Goal: Task Accomplishment & Management: Manage account settings

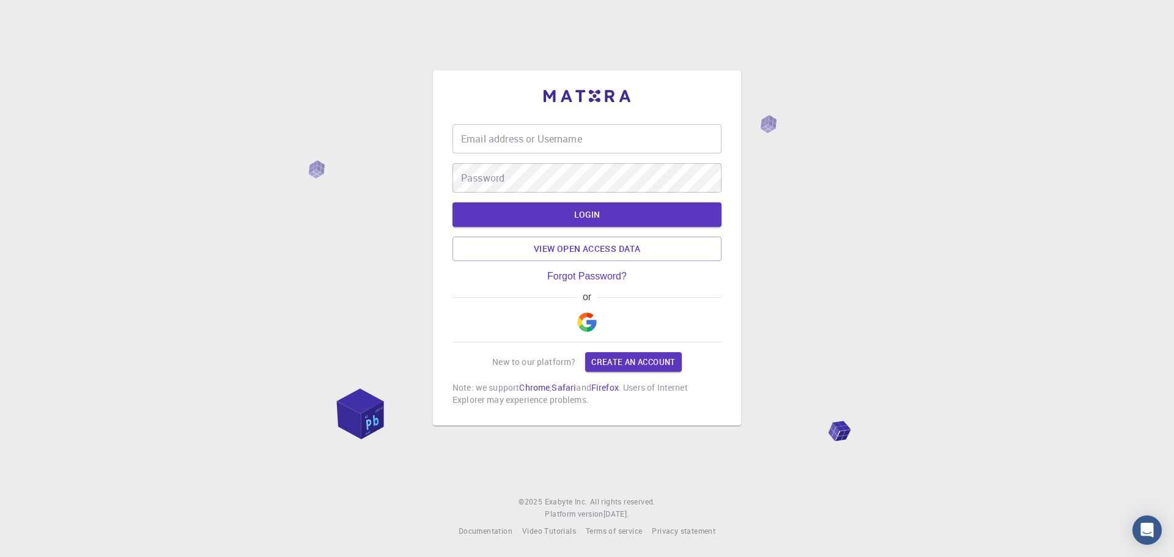
click at [606, 136] on input "Email address or Username" at bounding box center [587, 138] width 269 height 29
type input "symoonchowdhury672@gmail.com"
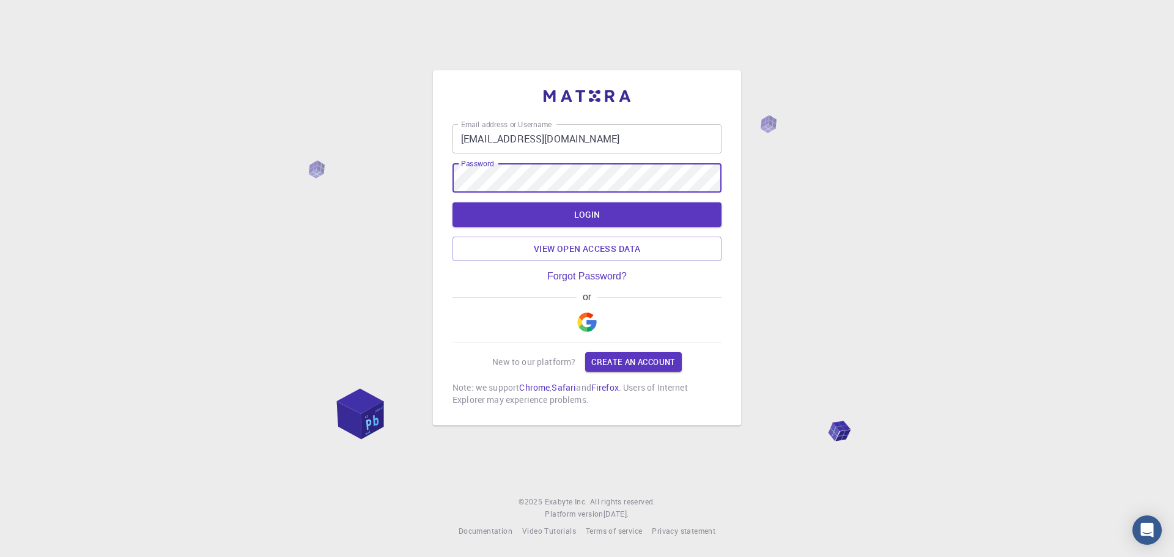
click at [587, 323] on img "button" at bounding box center [587, 323] width 20 height 20
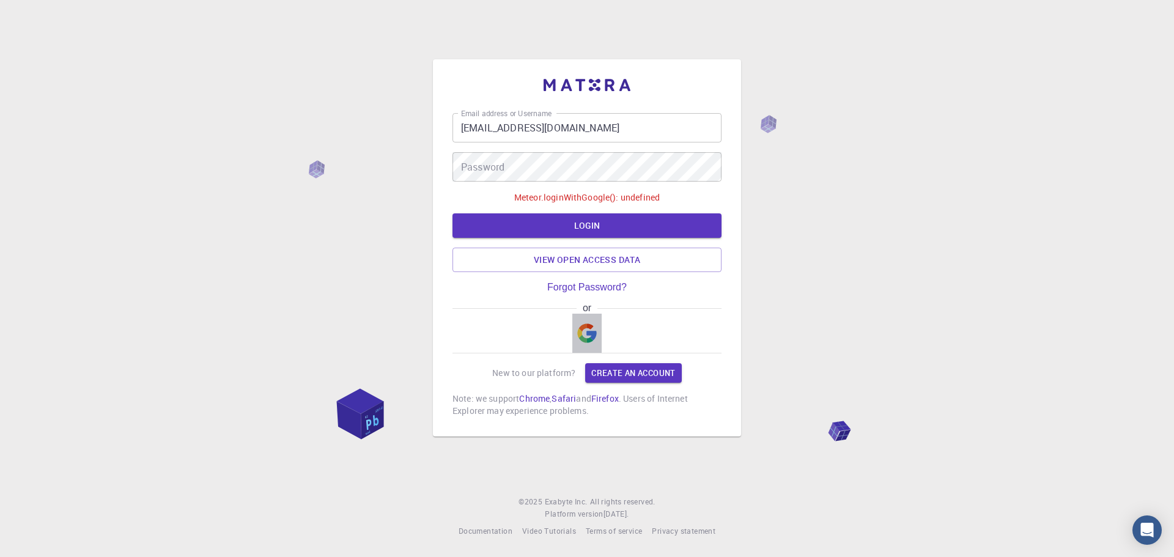
click at [587, 331] on img "button" at bounding box center [587, 334] width 20 height 20
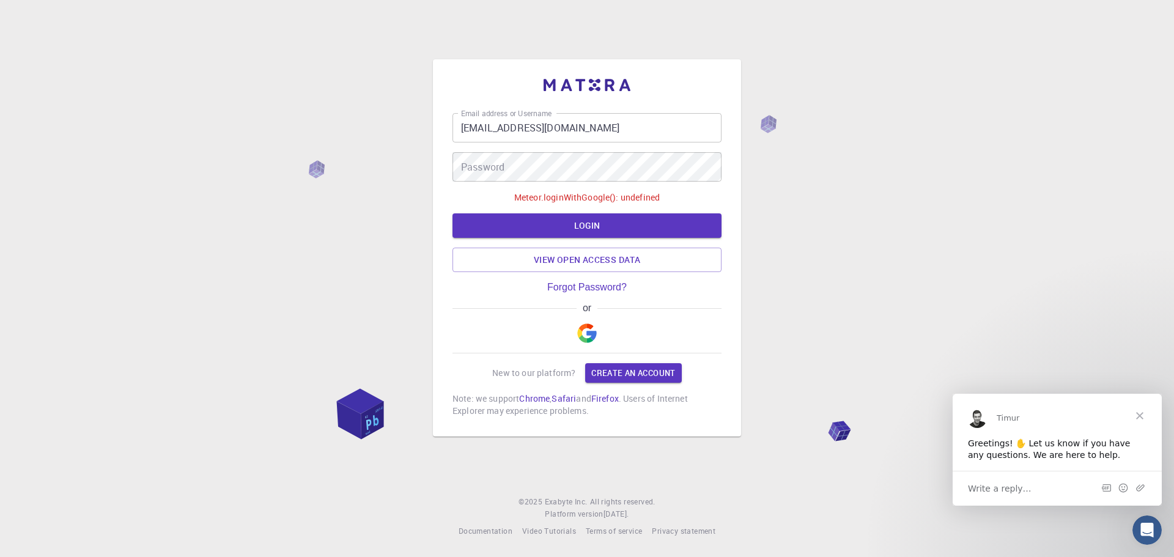
click at [981, 434] on div "Timur" at bounding box center [1057, 415] width 209 height 44
click at [1022, 495] on span "Write a reply…" at bounding box center [1000, 488] width 64 height 16
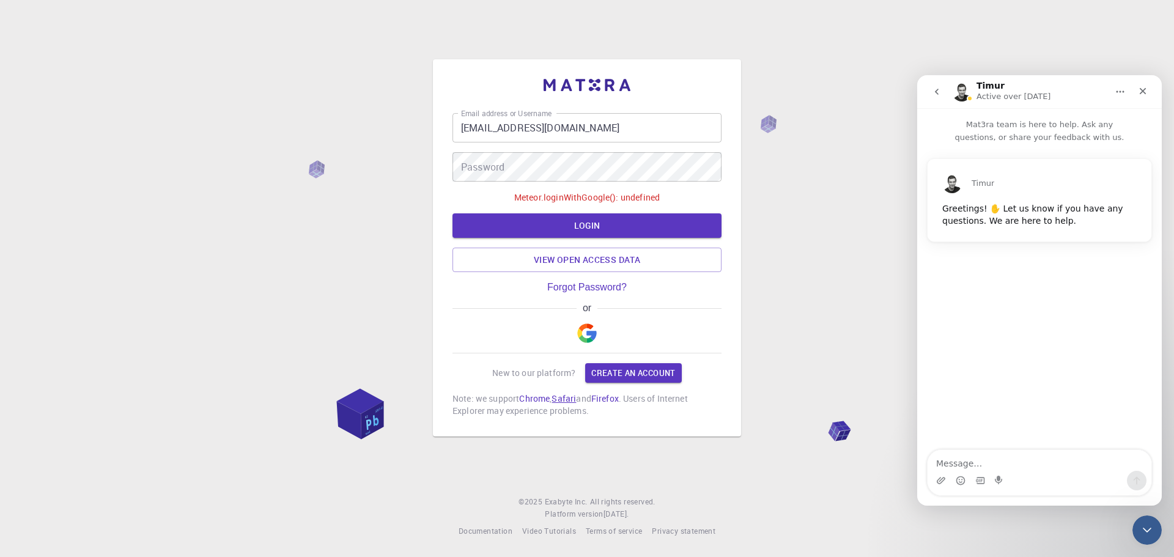
click at [576, 395] on link "Safari" at bounding box center [564, 399] width 24 height 12
click at [568, 283] on link "Forgot Password?" at bounding box center [587, 287] width 80 height 11
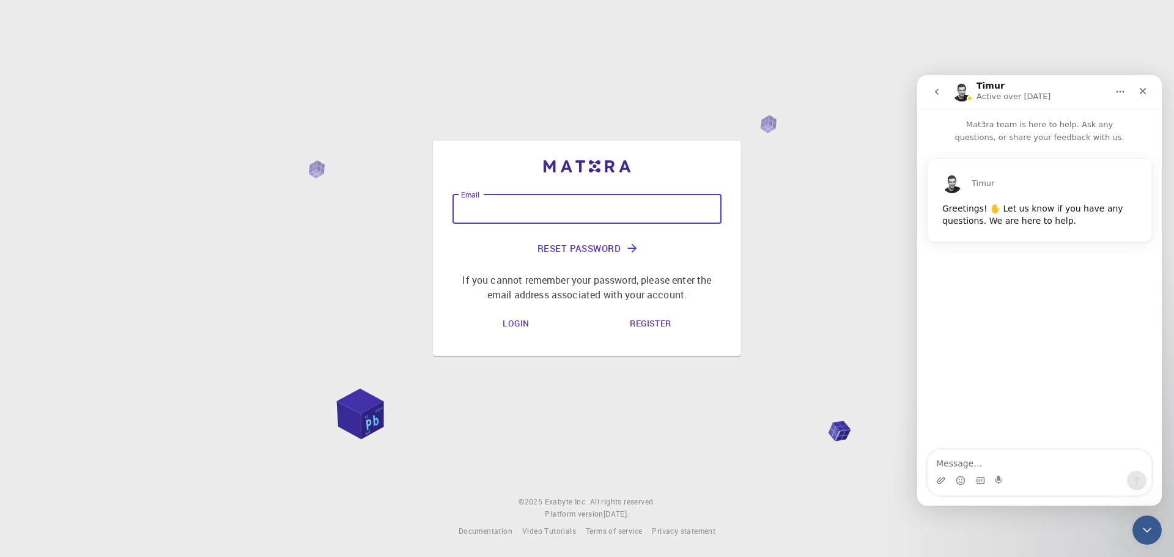
click at [554, 215] on input "Email" at bounding box center [587, 209] width 269 height 29
type input "symoonchowdhury672@gmail.com"
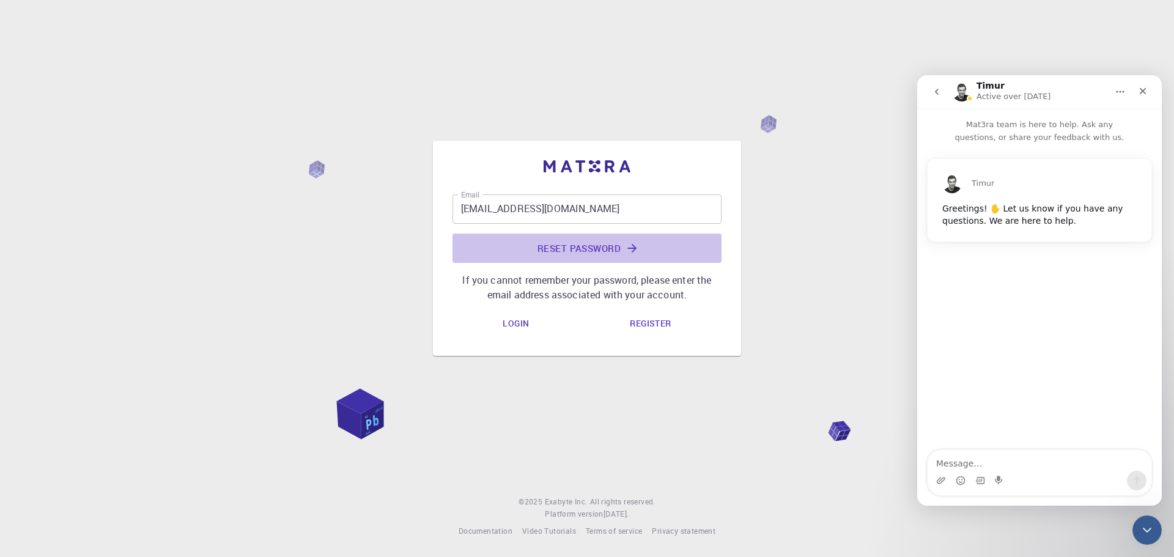
click at [590, 240] on button "Reset Password" at bounding box center [587, 248] width 269 height 29
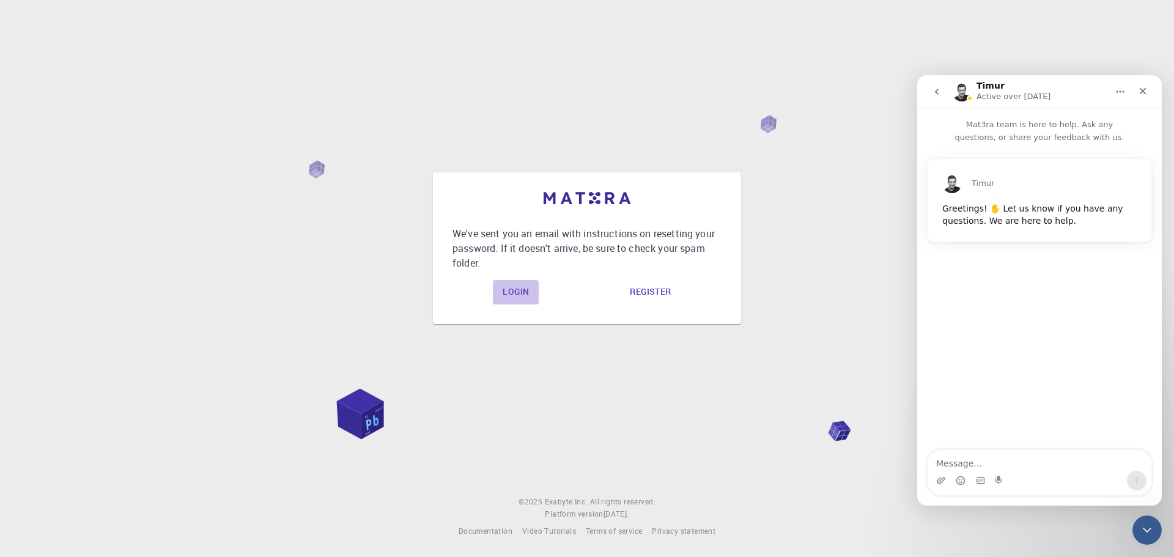
click at [519, 292] on link "Login" at bounding box center [516, 292] width 46 height 24
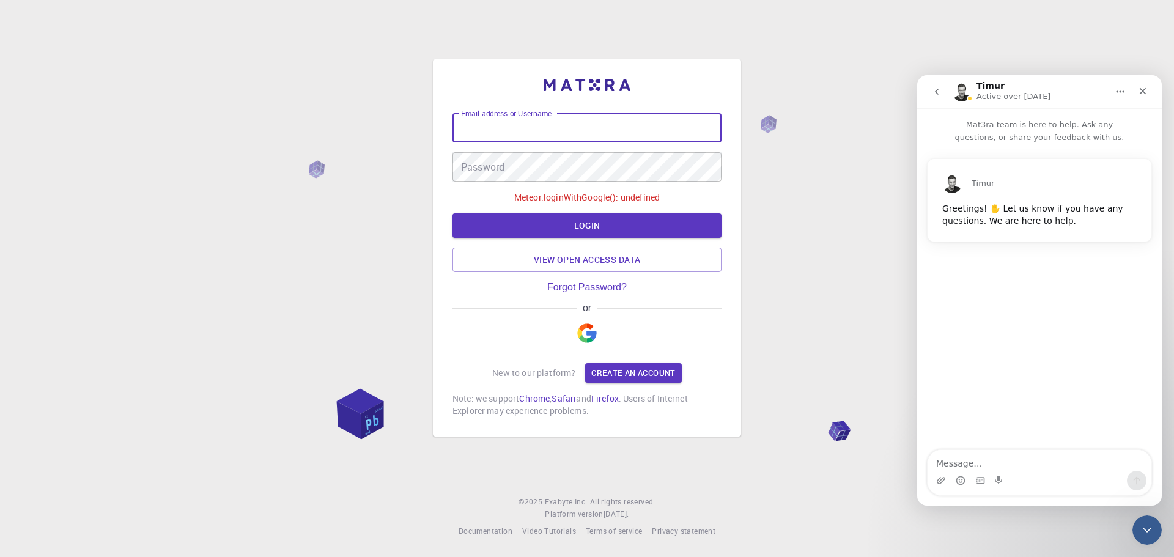
click at [485, 124] on input "Email address or Username" at bounding box center [587, 127] width 269 height 29
type input "symoonchowdhury672@gmail.com"
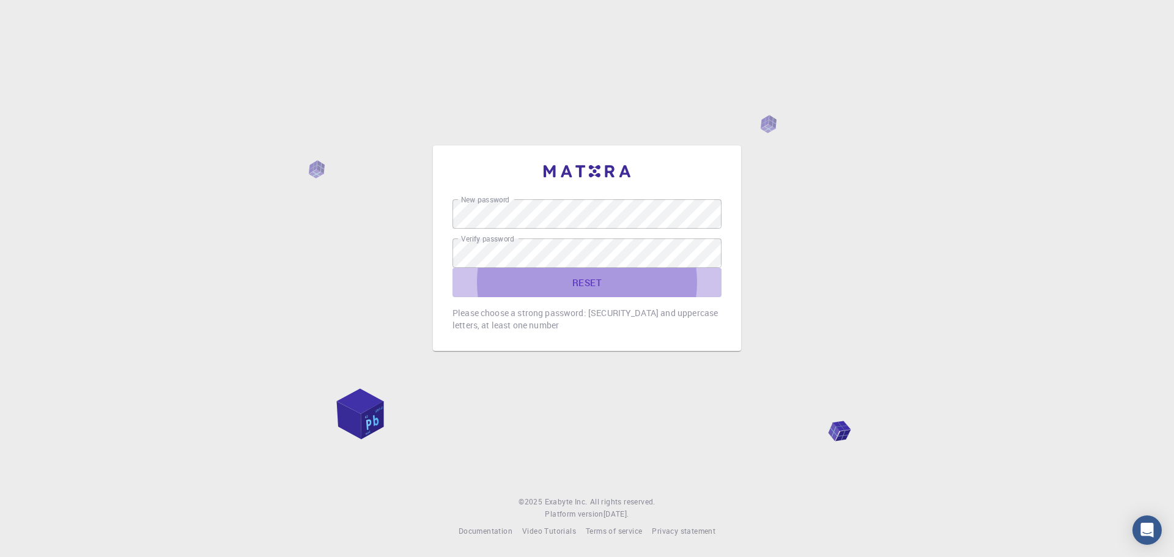
click at [634, 289] on button "RESET" at bounding box center [587, 282] width 269 height 29
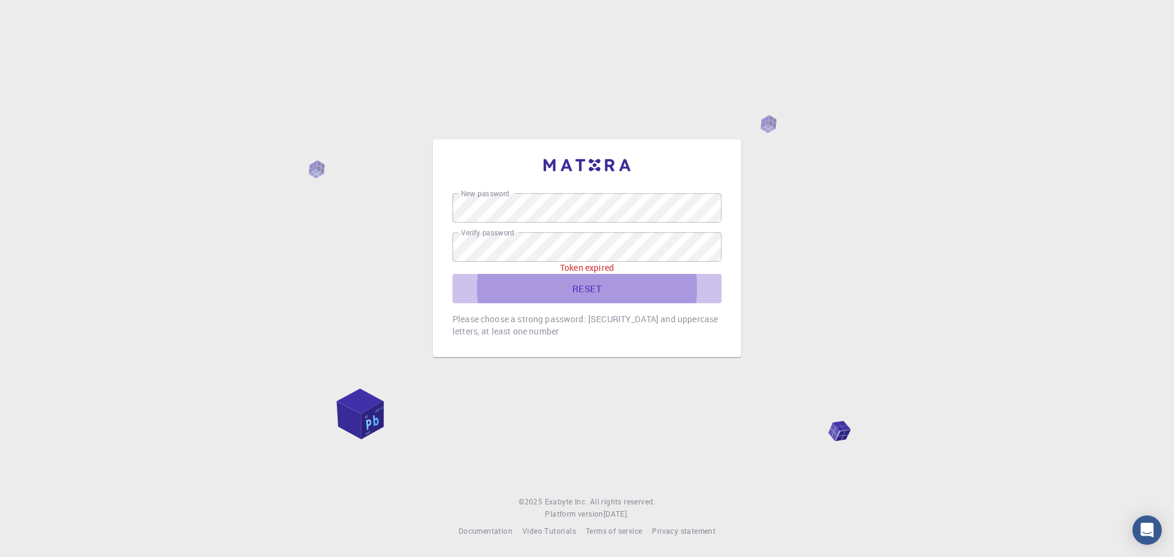
click at [595, 289] on button "RESET" at bounding box center [587, 288] width 269 height 29
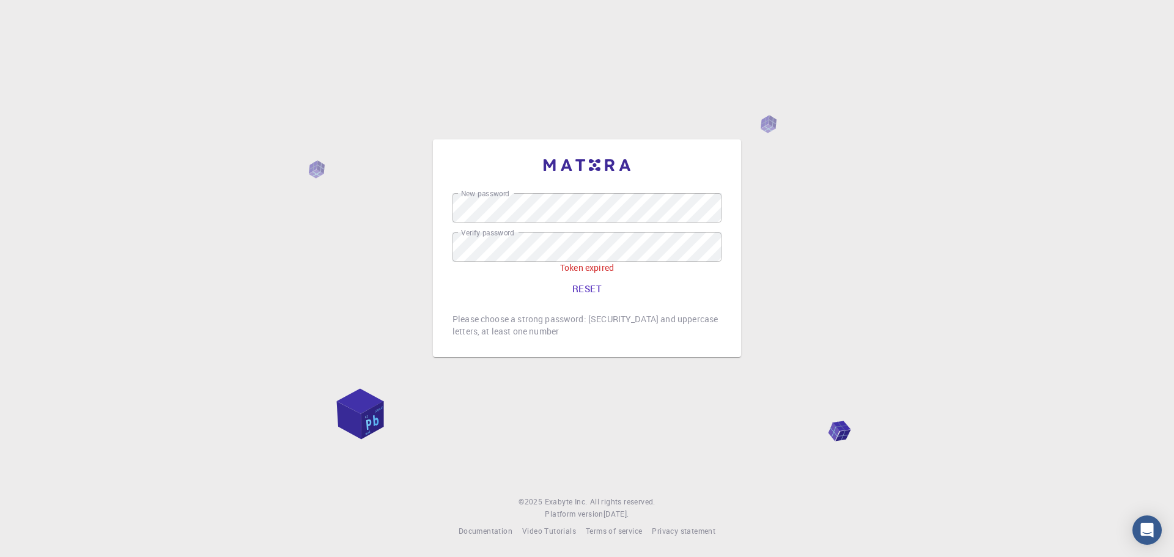
click at [489, 233] on label "Verify password" at bounding box center [487, 233] width 53 height 10
click at [565, 330] on p "Please choose a strong password: [SECURITY_DATA] and uppercase letters, at leas…" at bounding box center [587, 325] width 269 height 24
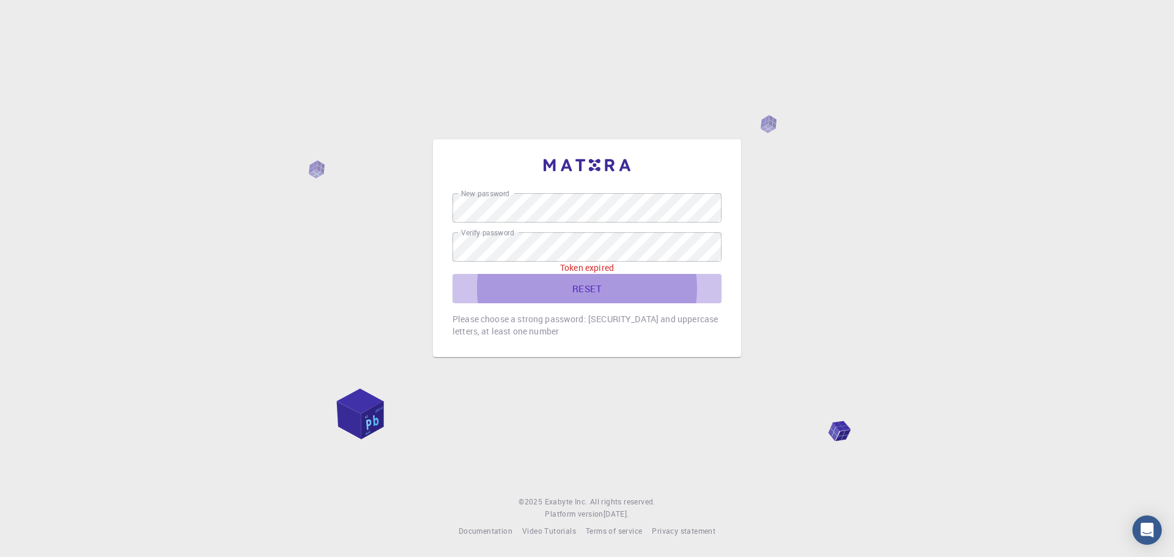
click at [595, 279] on button "RESET" at bounding box center [587, 288] width 269 height 29
click at [580, 294] on button "RESET" at bounding box center [587, 288] width 269 height 29
click at [588, 287] on button "RESET" at bounding box center [587, 288] width 269 height 29
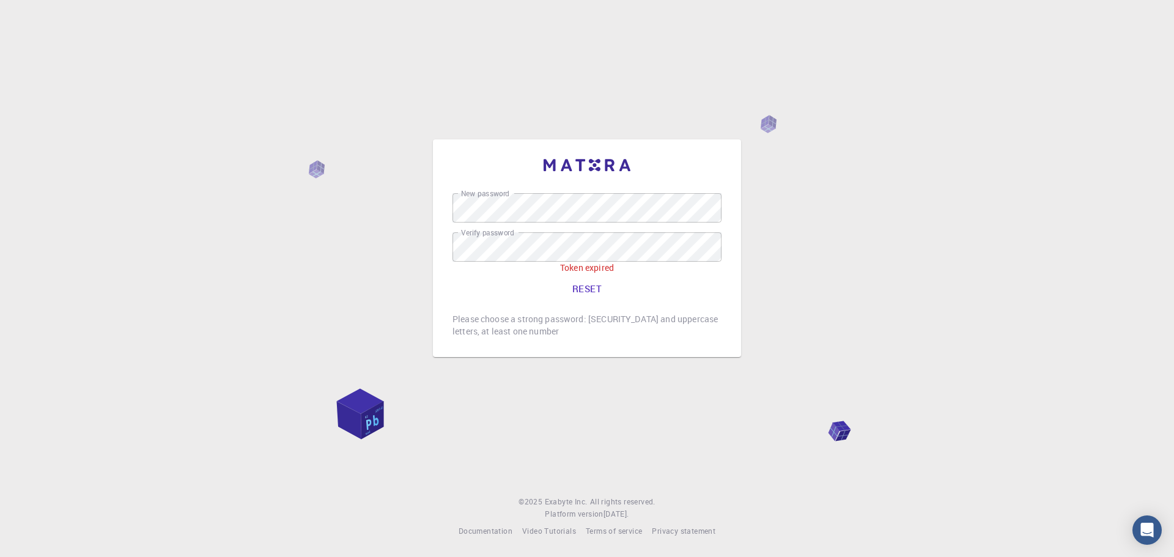
click at [951, 270] on div "New password New password Verify password Verify password Token expired RESET P…" at bounding box center [587, 278] width 1174 height 557
click at [1155, 526] on div "Open Intercom Messenger" at bounding box center [1148, 530] width 32 height 32
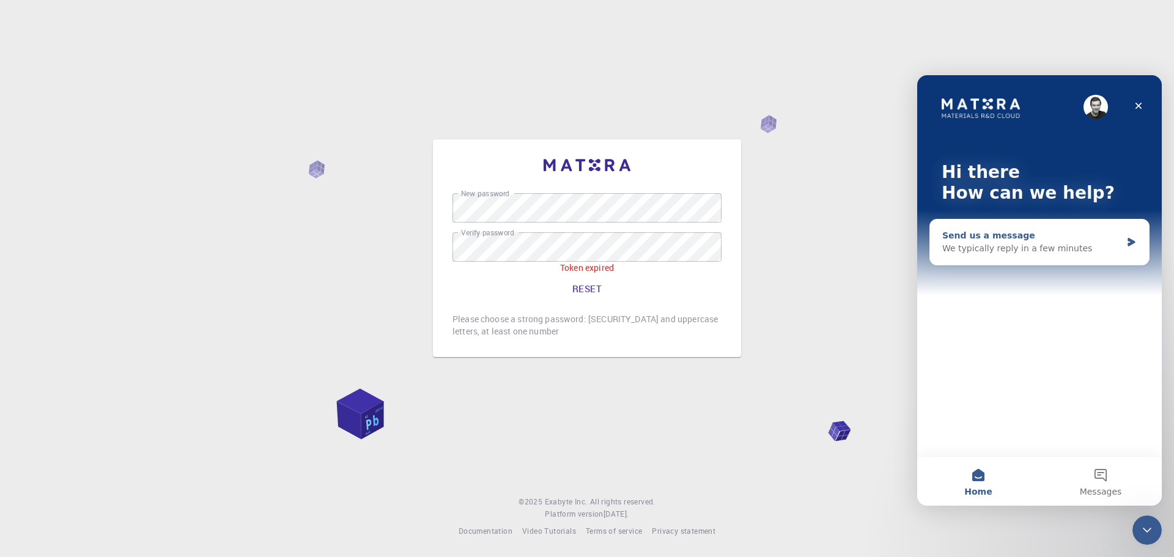
click at [1107, 247] on div "We typically reply in a few minutes" at bounding box center [1032, 248] width 179 height 13
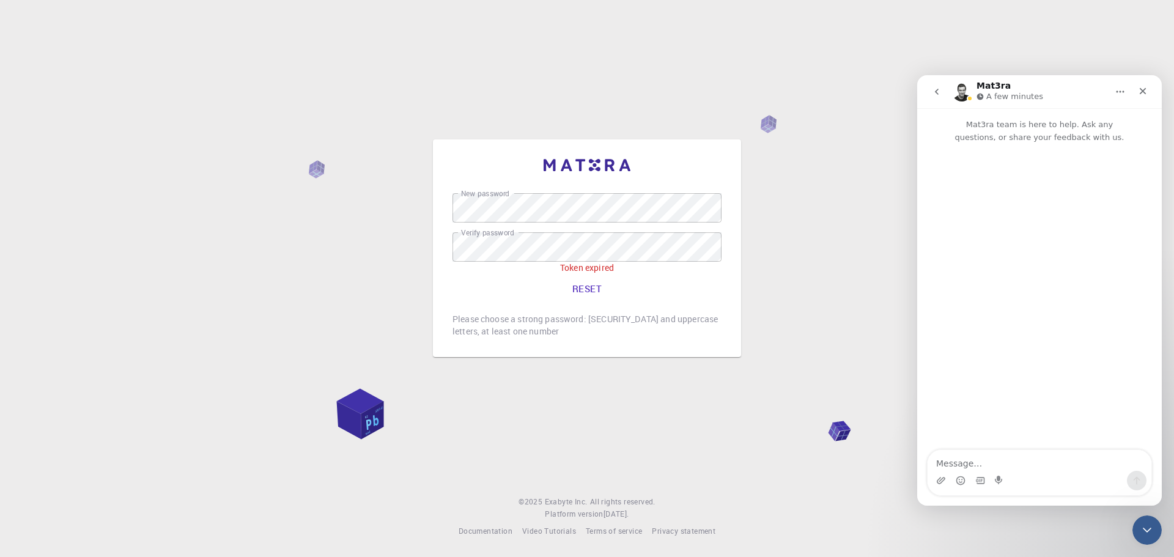
click at [1001, 459] on textarea "Message…" at bounding box center [1040, 460] width 224 height 21
type textarea "PASWORD"
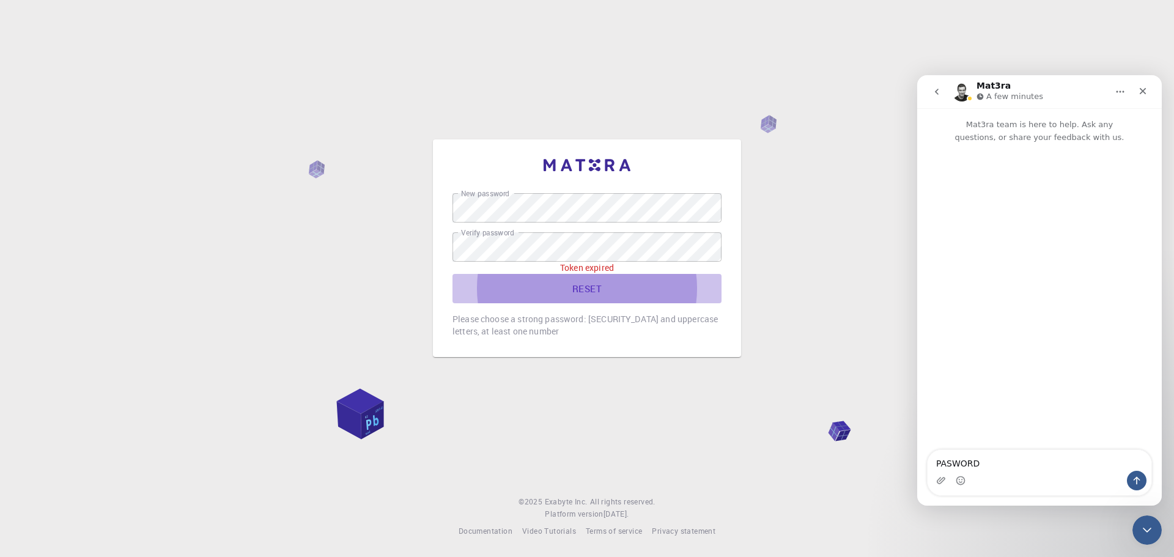
click at [587, 291] on button "RESET" at bounding box center [587, 288] width 269 height 29
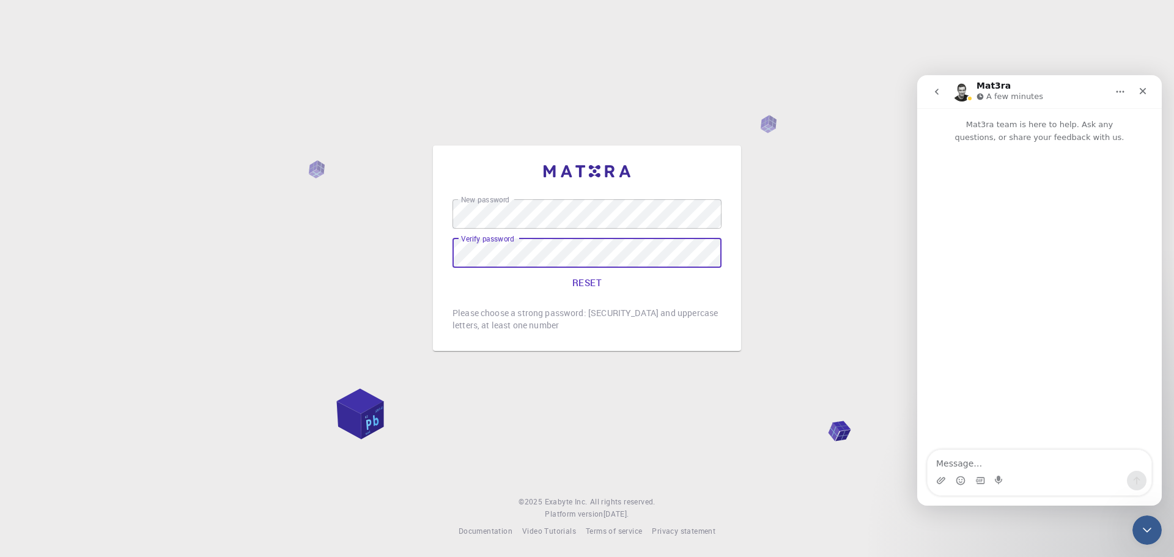
click at [828, 302] on div "New password New password Verify password Verify password RESET Please choose a…" at bounding box center [587, 278] width 1174 height 557
click at [509, 46] on div "New password New password Verify password Verify password RESET Please choose a…" at bounding box center [587, 278] width 1174 height 557
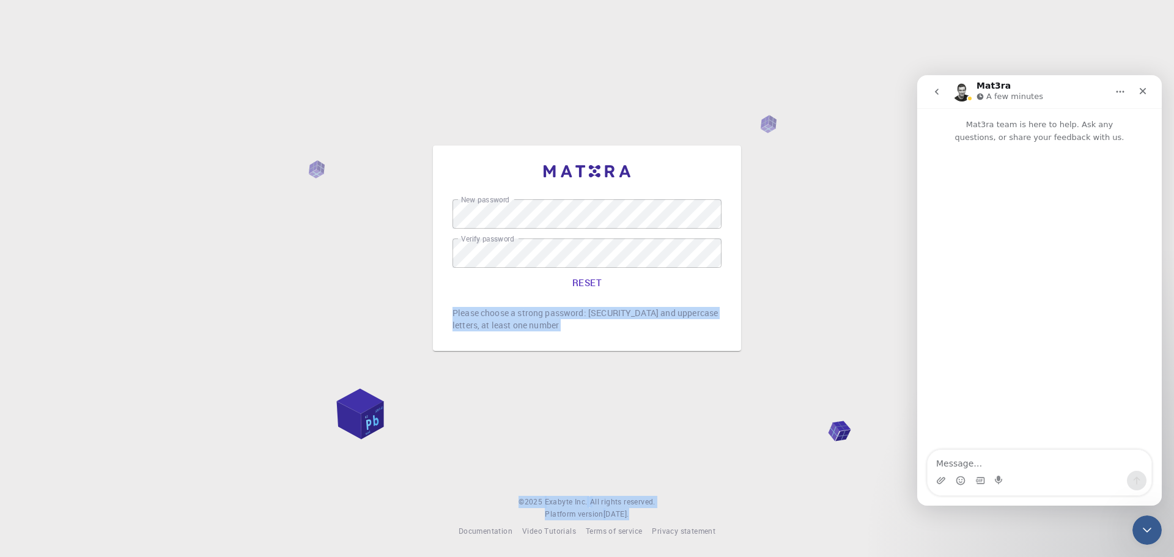
drag, startPoint x: 362, startPoint y: 410, endPoint x: 218, endPoint y: -4, distance: 438.4
click at [218, 0] on html "New password New password Verify password Verify password RESET Please choose a…" at bounding box center [587, 278] width 1174 height 557
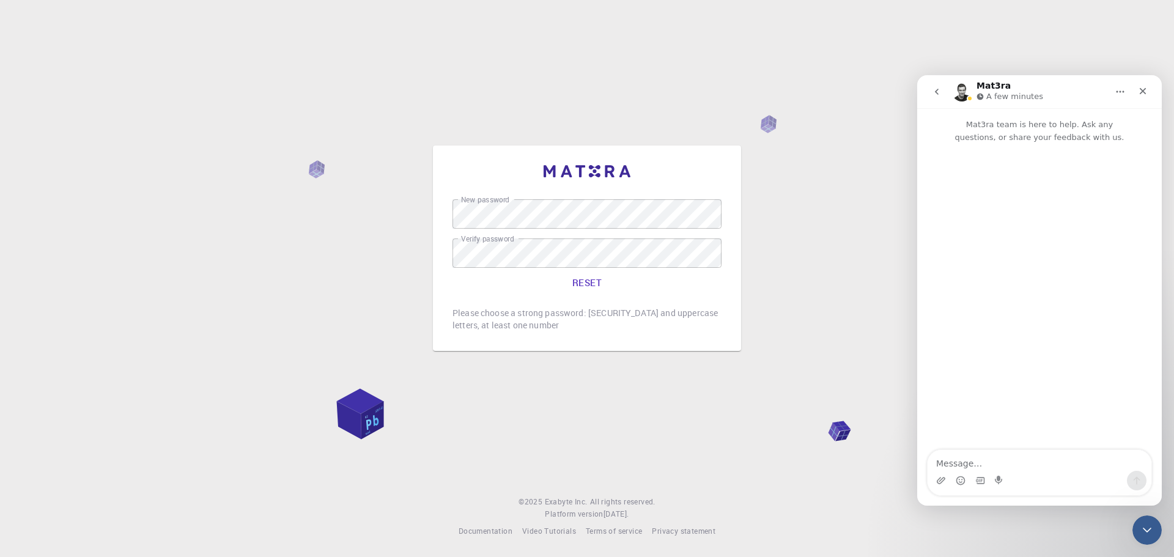
click at [211, 228] on div "New password New password Verify password Verify password RESET Please choose a…" at bounding box center [587, 278] width 1174 height 557
click at [590, 286] on button "RESET" at bounding box center [587, 282] width 269 height 29
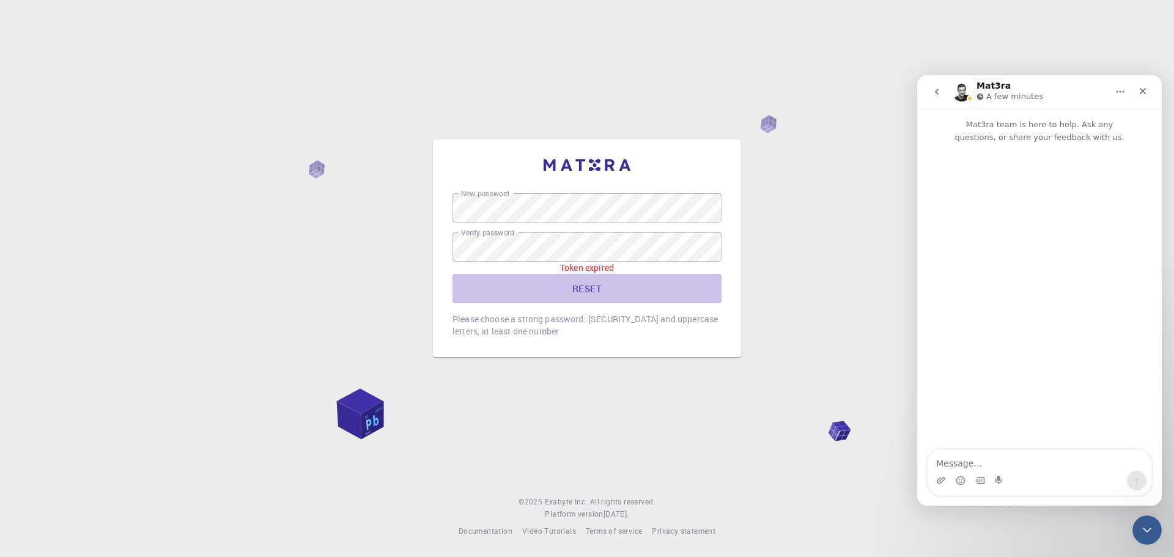
click at [590, 286] on button "RESET" at bounding box center [587, 288] width 269 height 29
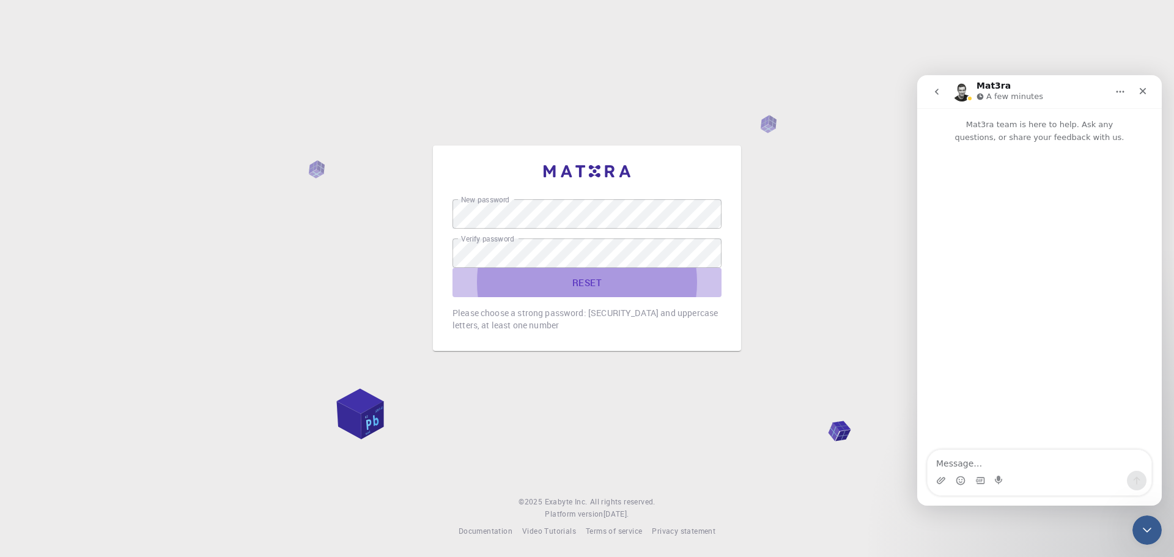
click at [631, 278] on button "RESET" at bounding box center [587, 282] width 269 height 29
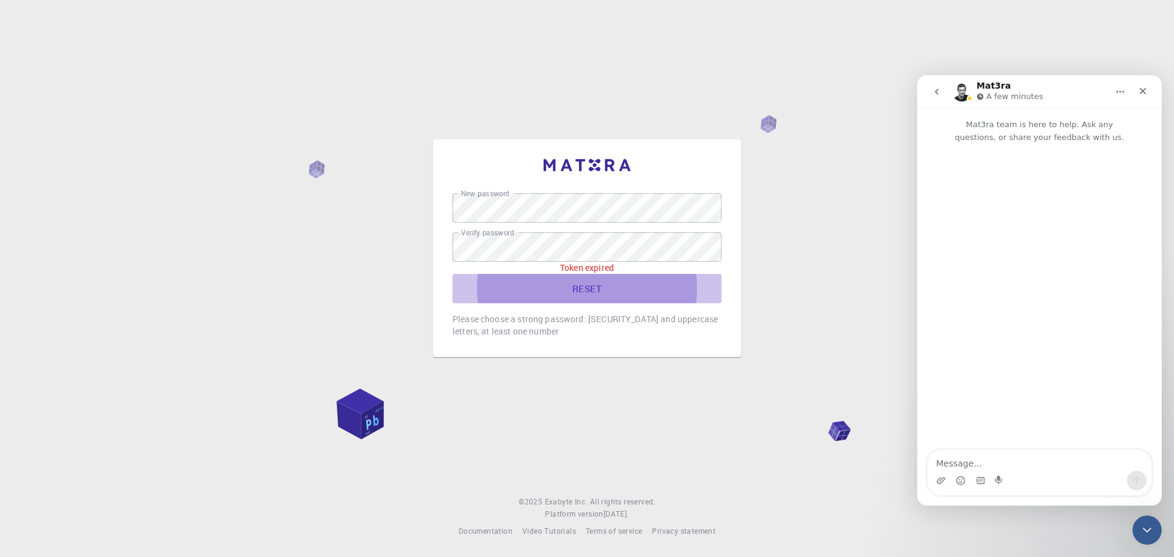
click at [576, 286] on button "RESET" at bounding box center [587, 288] width 269 height 29
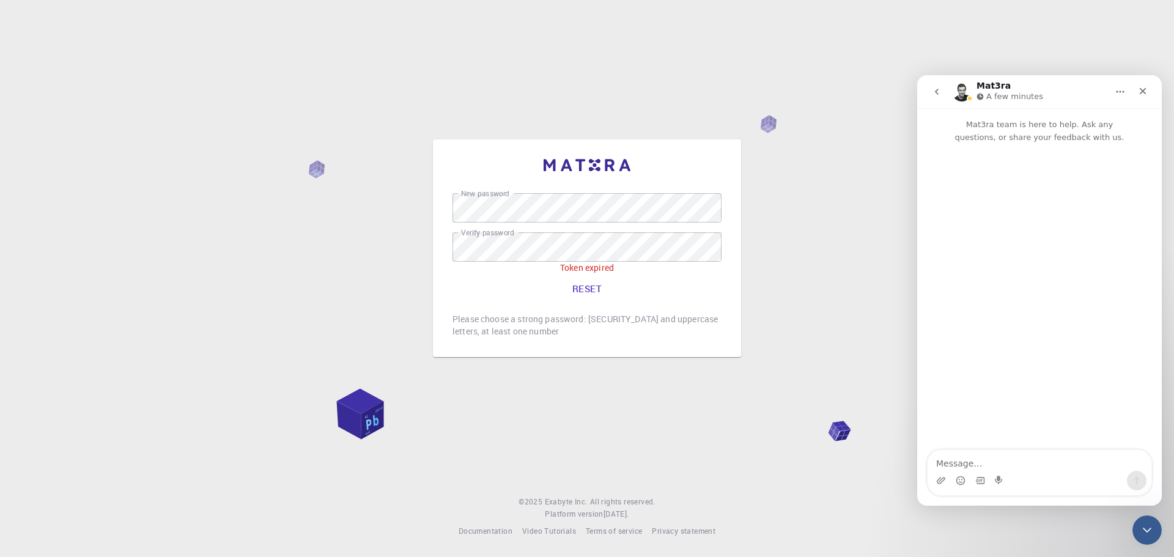
click at [840, 300] on div "New password New password Verify password Verify password Token expired RESET P…" at bounding box center [587, 278] width 1174 height 557
click at [489, 204] on label "New password" at bounding box center [485, 200] width 48 height 10
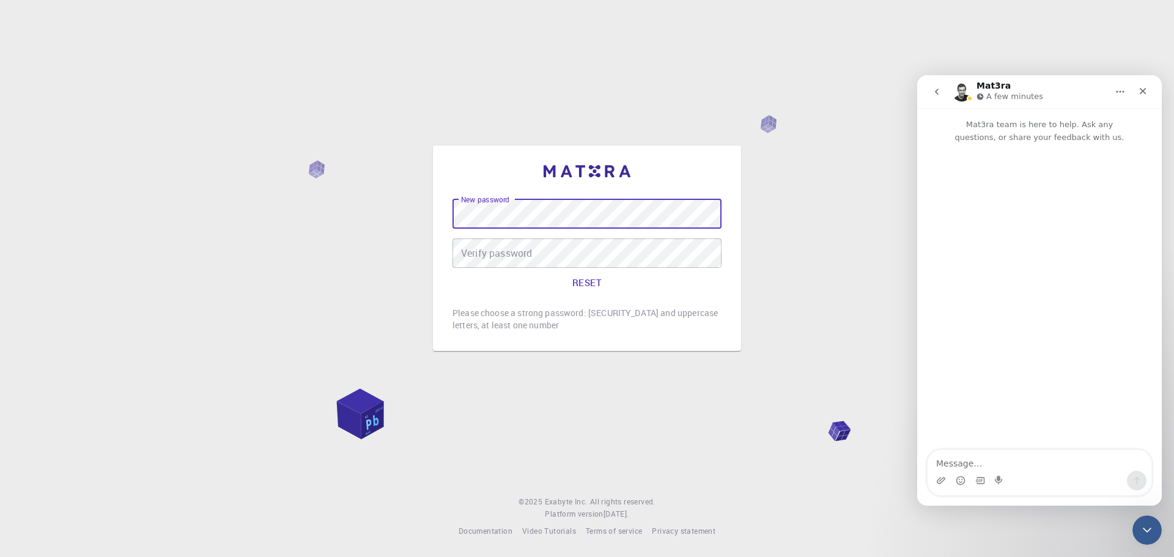
click at [489, 204] on label "New password" at bounding box center [485, 200] width 48 height 10
drag, startPoint x: 489, startPoint y: 204, endPoint x: 569, endPoint y: 198, distance: 79.8
click at [569, 198] on div "New password New password Verify password Verify password RESET Please choose a…" at bounding box center [587, 248] width 269 height 166
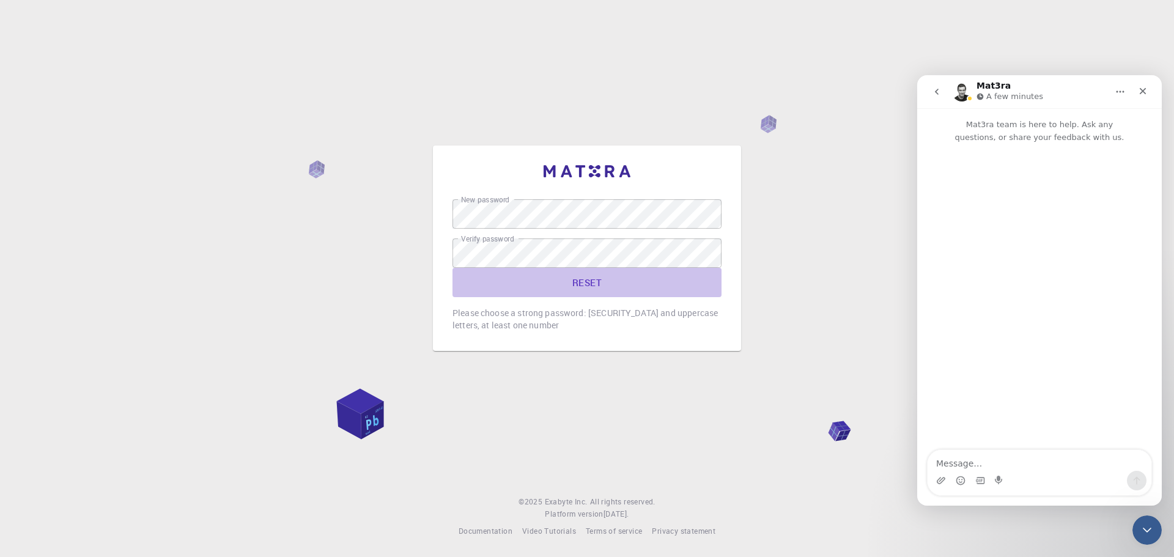
click at [584, 284] on button "RESET" at bounding box center [587, 282] width 269 height 29
click at [584, 284] on button "RESET" at bounding box center [587, 288] width 269 height 29
click at [593, 300] on button "RESET" at bounding box center [587, 288] width 269 height 29
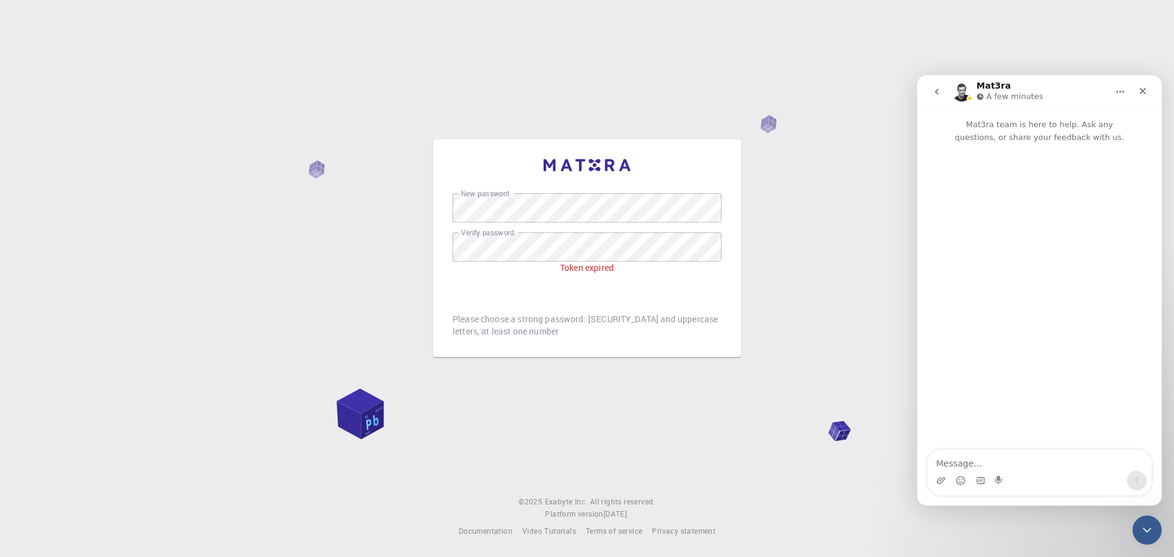
click at [930, 90] on button "go back" at bounding box center [937, 91] width 23 height 23
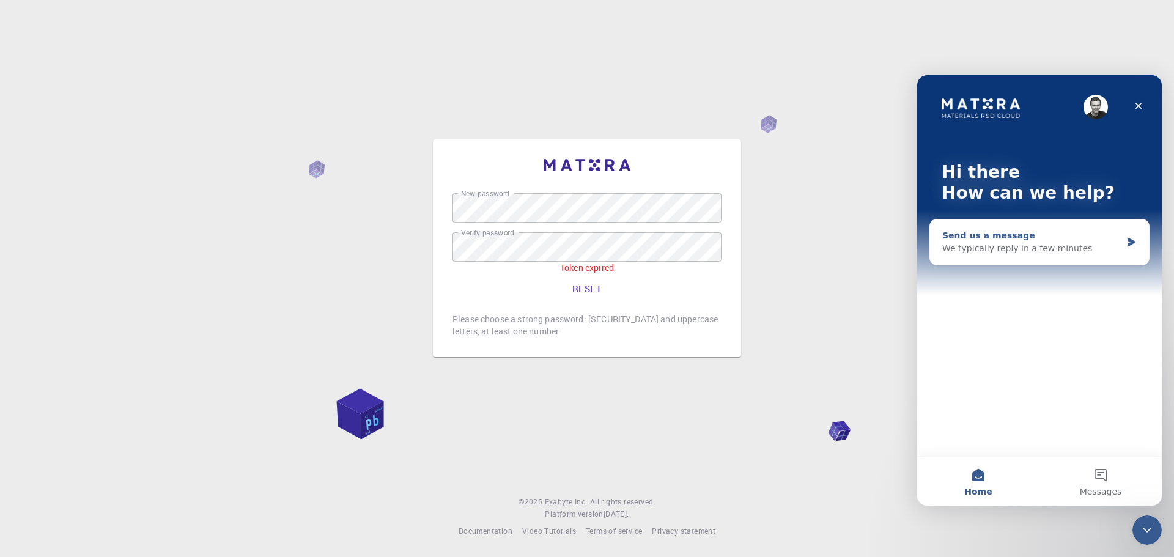
click at [990, 241] on div "Send us a message" at bounding box center [1032, 235] width 179 height 13
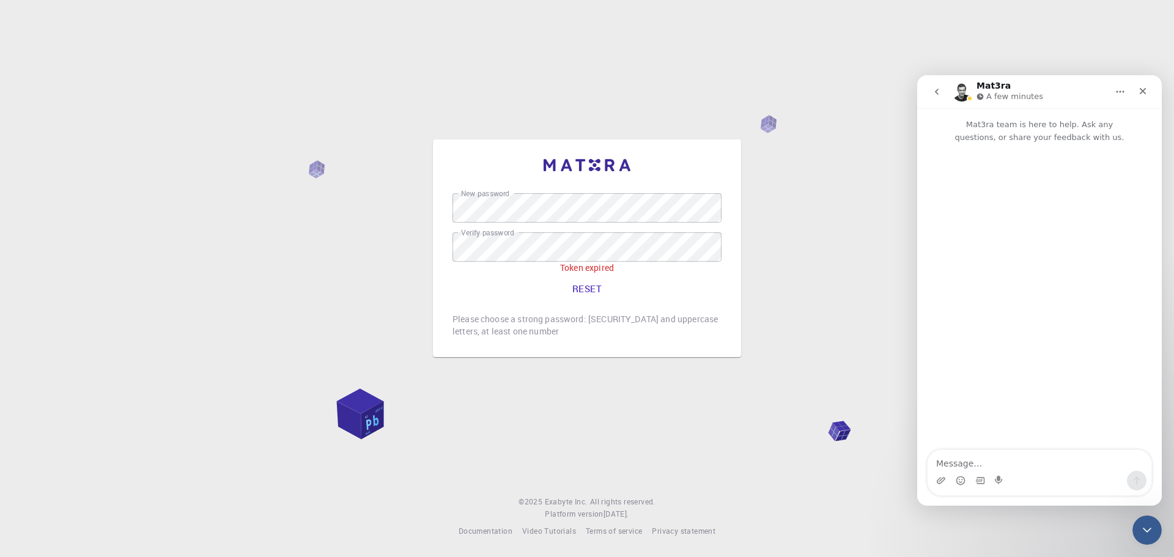
click at [926, 100] on div "Intercom messenger" at bounding box center [939, 91] width 26 height 23
click at [936, 91] on icon "go back" at bounding box center [937, 92] width 4 height 6
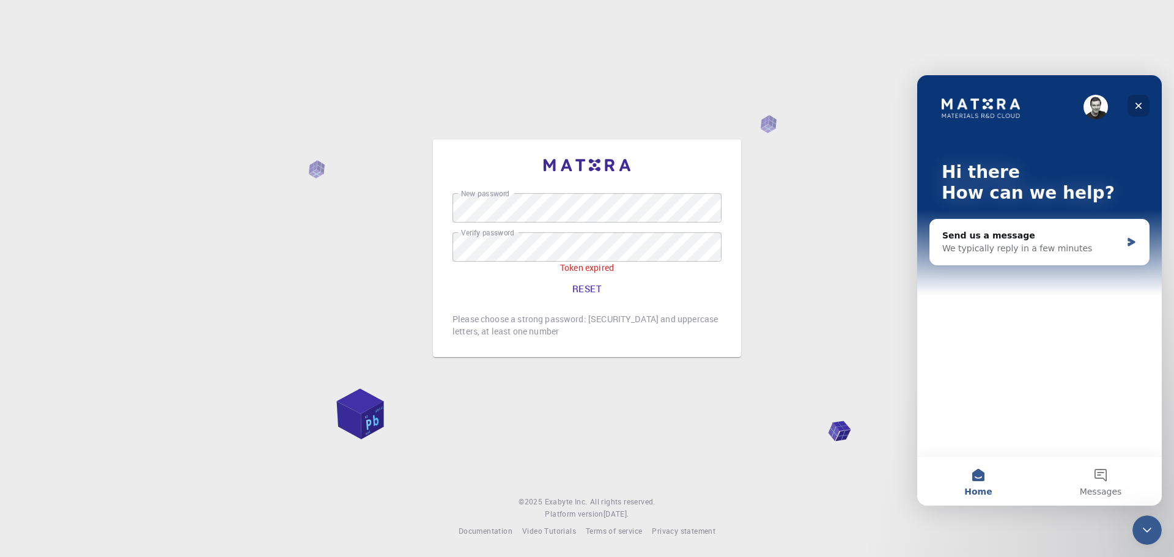
click at [1141, 99] on div "Close" at bounding box center [1139, 106] width 22 height 22
